Goal: Transaction & Acquisition: Purchase product/service

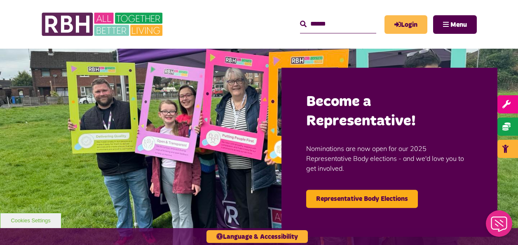
click at [401, 19] on link "Login" at bounding box center [405, 24] width 43 height 19
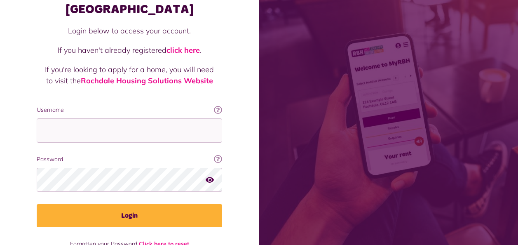
scroll to position [72, 0]
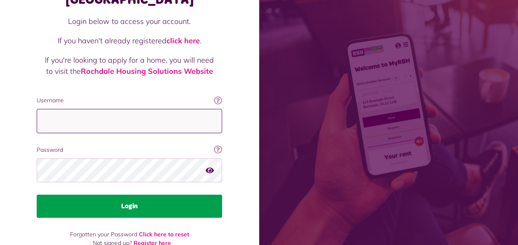
type input "**********"
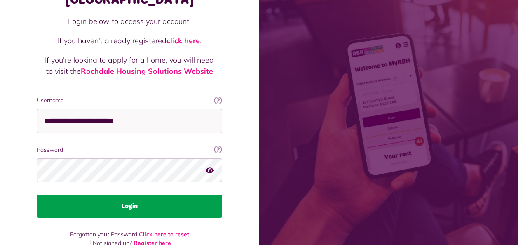
click at [118, 196] on button "Login" at bounding box center [129, 205] width 185 height 23
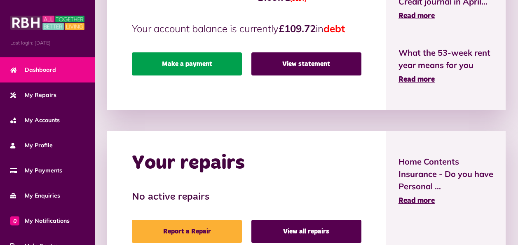
scroll to position [247, 0]
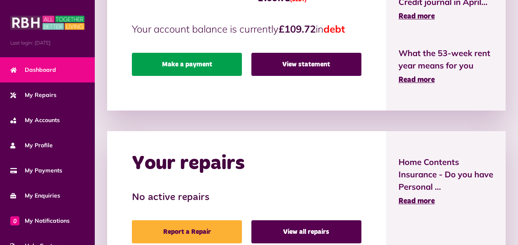
click at [199, 63] on link "Make a payment" at bounding box center [187, 64] width 110 height 23
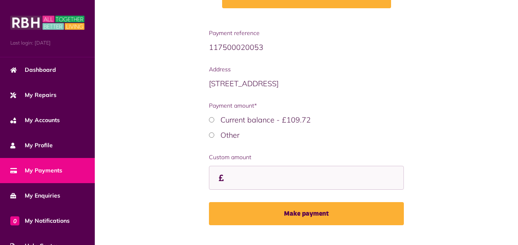
scroll to position [168, 0]
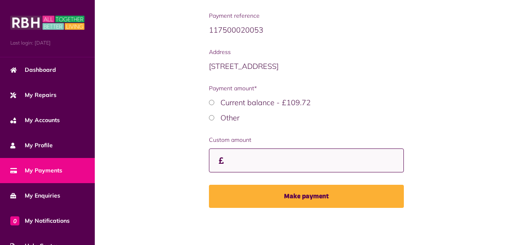
click at [258, 156] on input "Custom amount" at bounding box center [306, 160] width 195 height 24
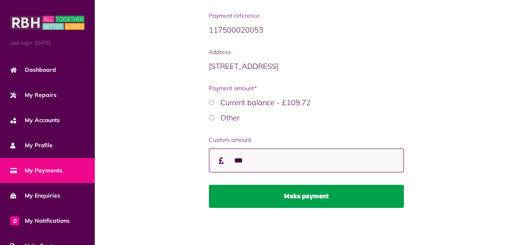
type input "***"
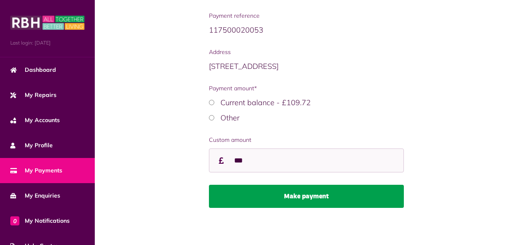
click at [324, 199] on button "Make payment" at bounding box center [306, 196] width 195 height 23
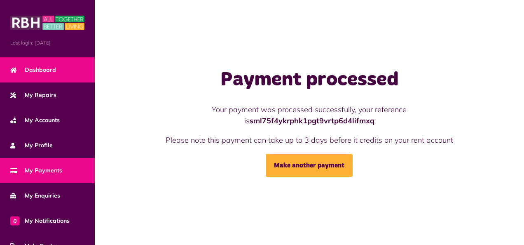
click at [35, 68] on span "Dashboard" at bounding box center [33, 70] width 46 height 9
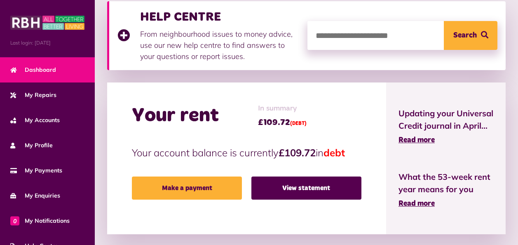
scroll to position [165, 0]
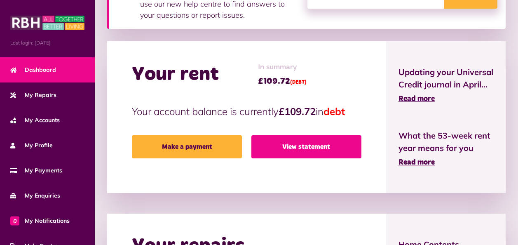
click at [305, 145] on link "View statement" at bounding box center [306, 146] width 110 height 23
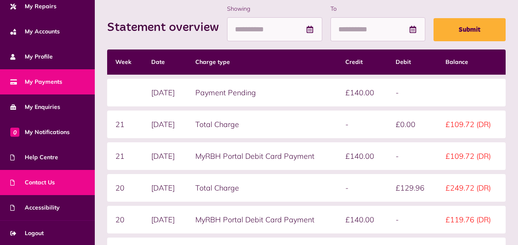
scroll to position [124, 0]
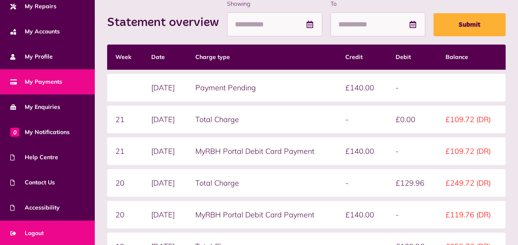
click at [33, 229] on span "Logout" at bounding box center [26, 233] width 33 height 9
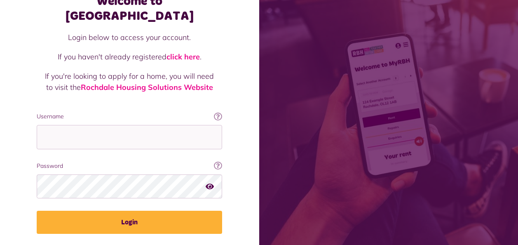
scroll to position [30, 0]
